Goal: Transaction & Acquisition: Purchase product/service

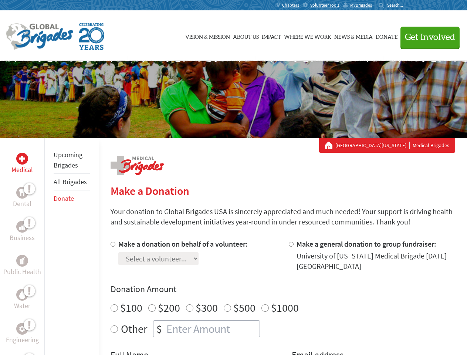
click at [408, 5] on div "Search for:" at bounding box center [394, 5] width 30 height 6
click at [427, 37] on span "Get Involved" at bounding box center [430, 37] width 50 height 9
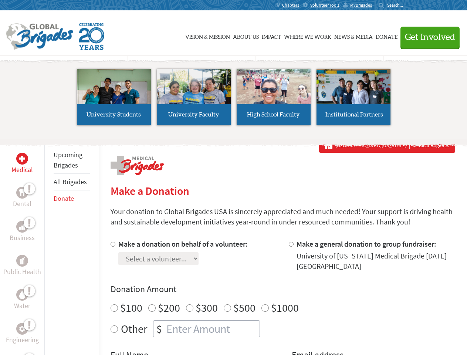
click at [234, 99] on li "High School Faculty" at bounding box center [274, 97] width 80 height 68
click at [49, 246] on div "Upcoming Brigades All Brigades Donate" at bounding box center [71, 315] width 54 height 355
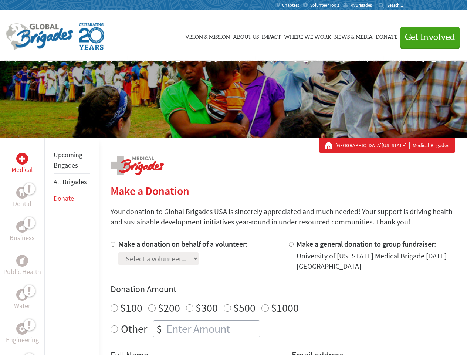
click at [283, 297] on div "Donation Amount $100 $200 $300 $500 $1000 Other $" at bounding box center [283, 310] width 345 height 54
click at [112, 244] on input "Make a donation on behalf of a volunteer:" at bounding box center [113, 244] width 5 height 5
radio input "true"
click at [291, 244] on input "Make a general donation to group fundraiser:" at bounding box center [291, 244] width 5 height 5
radio input "true"
